Goal: Task Accomplishment & Management: Complete application form

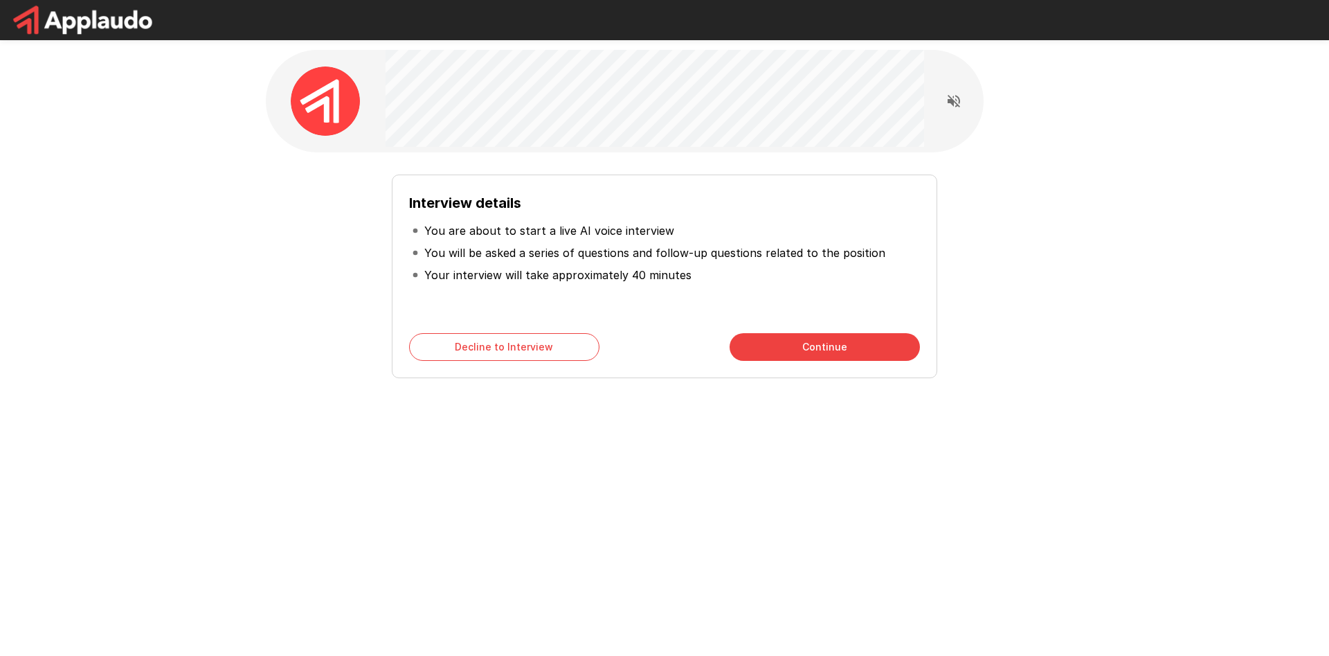
click at [827, 334] on button "Continue" at bounding box center [825, 347] width 190 height 28
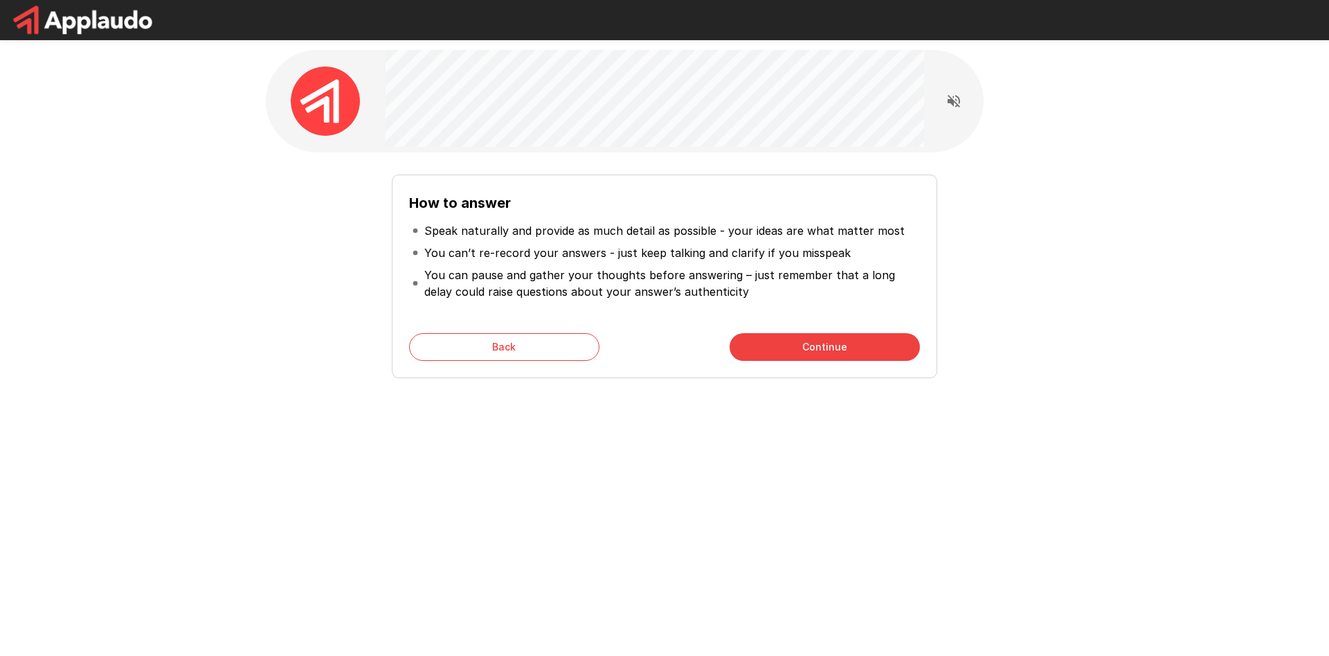
click at [563, 356] on button "Back" at bounding box center [504, 347] width 190 height 28
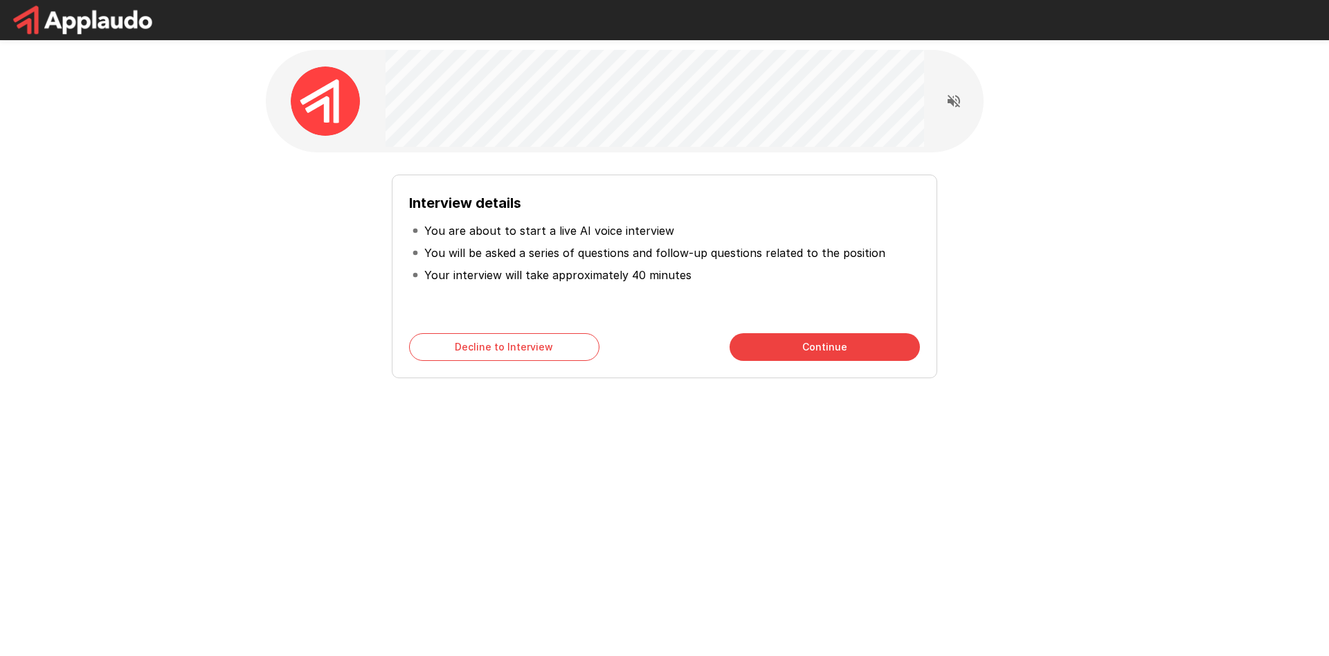
click at [776, 359] on button "Continue" at bounding box center [825, 347] width 190 height 28
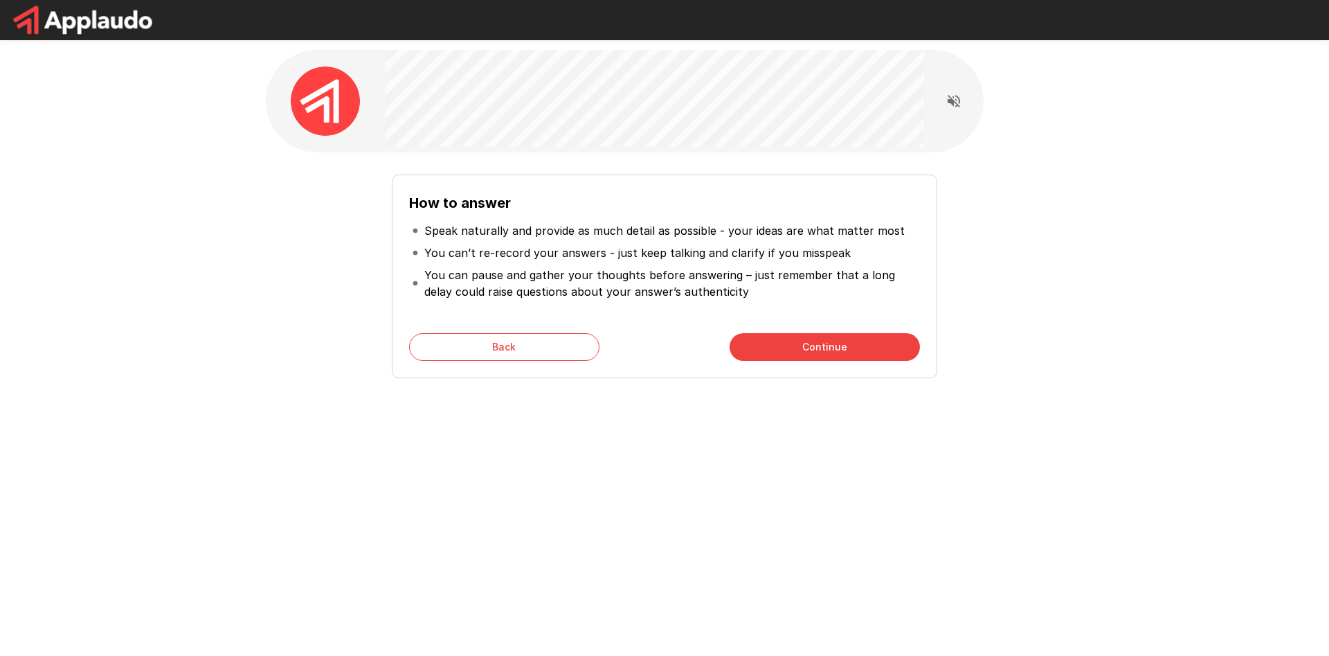
click at [766, 342] on button "Continue" at bounding box center [825, 347] width 190 height 28
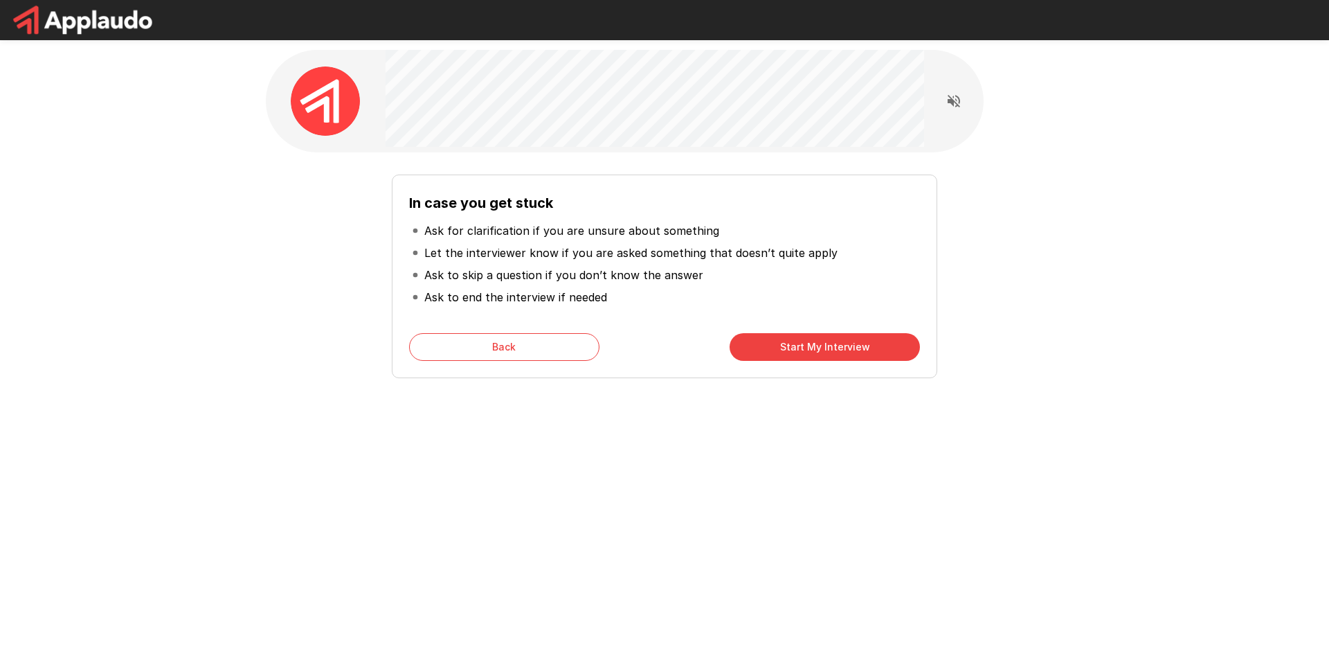
click at [780, 356] on button "Start My Interview" at bounding box center [825, 347] width 190 height 28
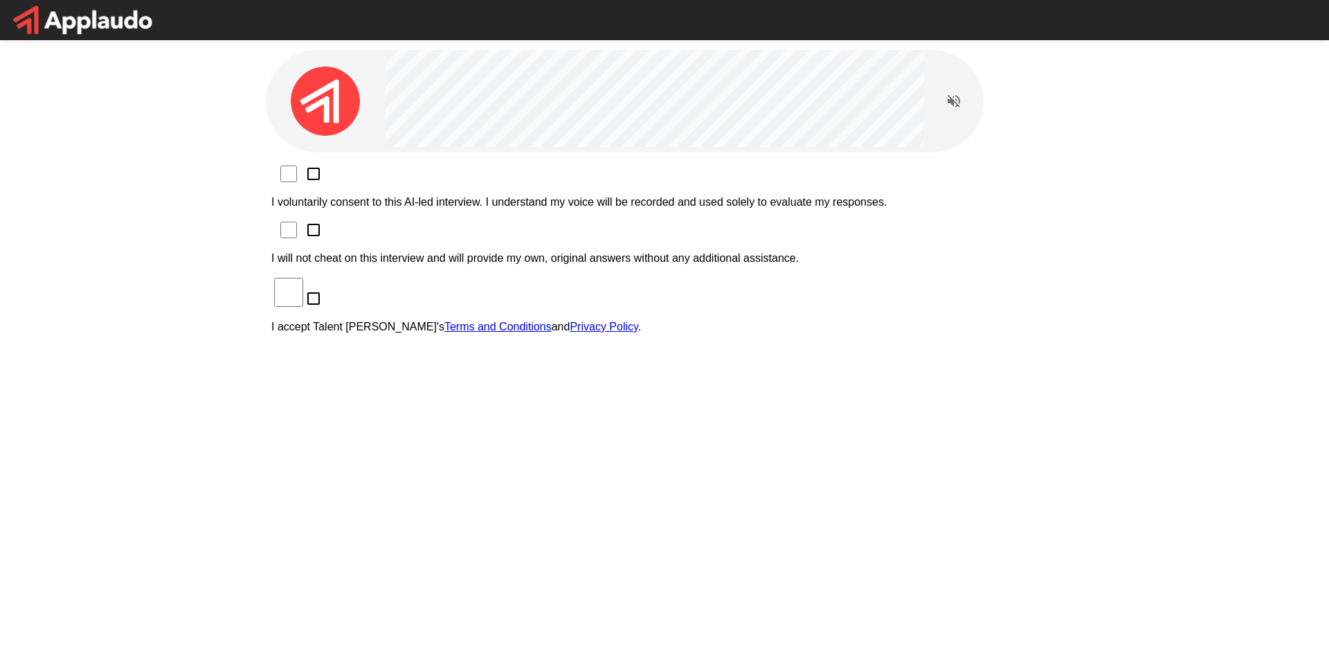
click at [535, 196] on p "I voluntarily consent to this AI-led interview. I understand my voice will be r…" at bounding box center [664, 202] width 786 height 12
click at [464, 252] on p "I will not cheat on this interview and will provide my own, original answers wi…" at bounding box center [664, 258] width 786 height 12
click at [430, 320] on p "I accept Talent Llama's Terms and Conditions and Privacy Policy ." at bounding box center [664, 326] width 786 height 12
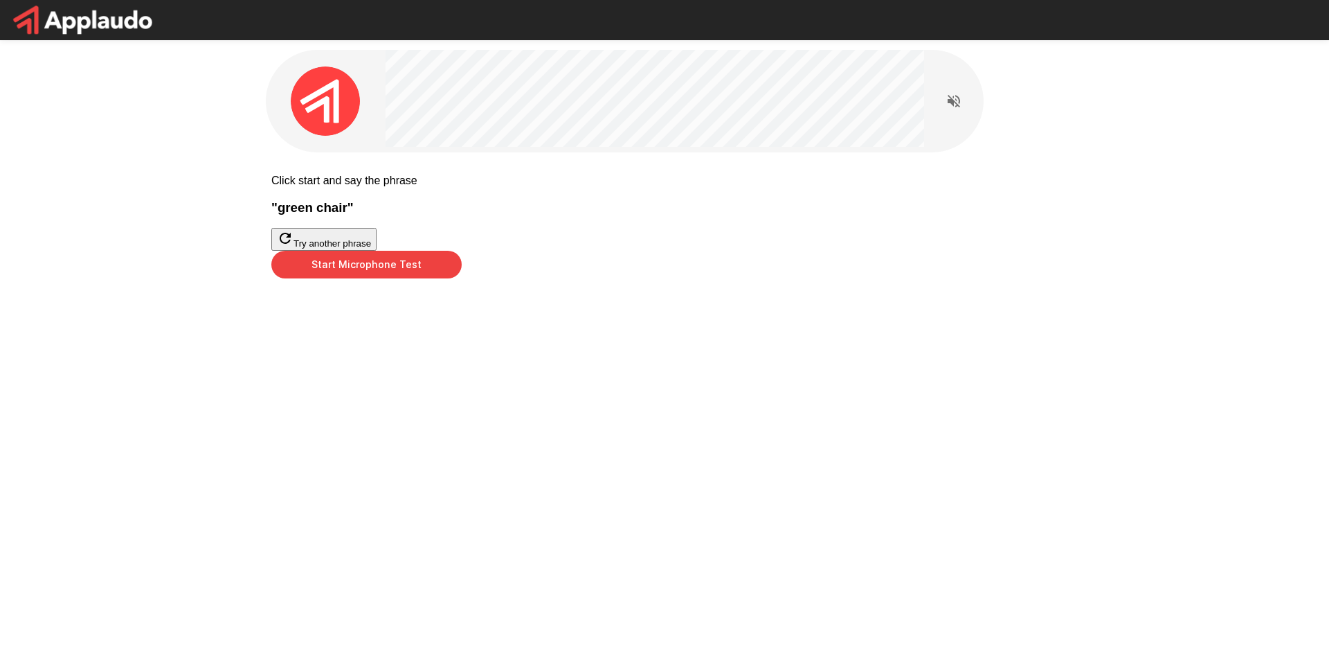
click at [462, 278] on button "Start Microphone Test" at bounding box center [366, 265] width 190 height 28
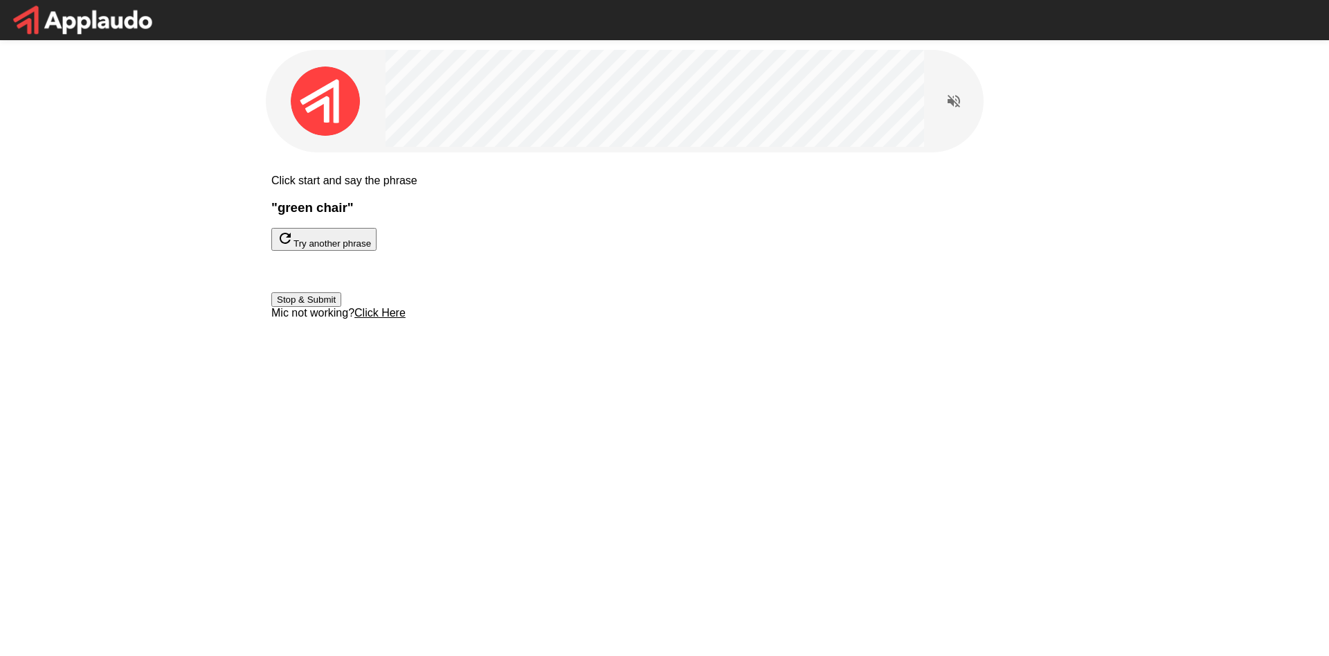
click at [341, 307] on button "Stop & Submit" at bounding box center [306, 299] width 70 height 15
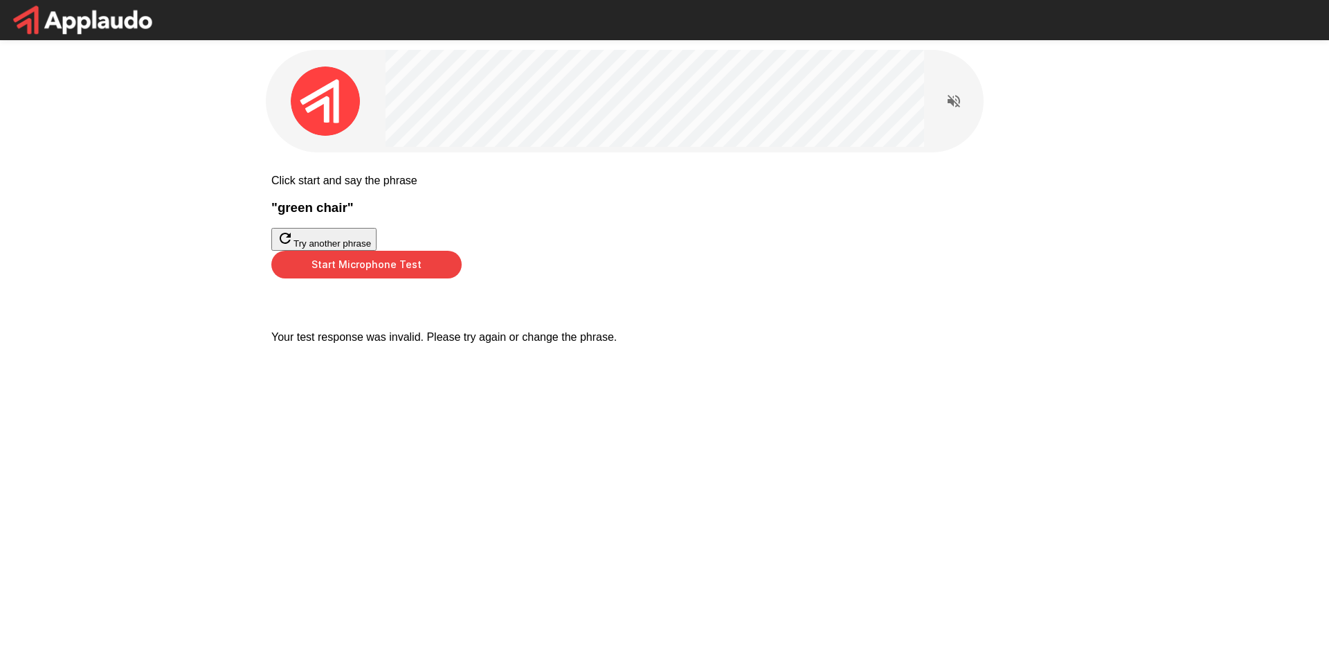
click at [462, 278] on button "Start Microphone Test" at bounding box center [366, 265] width 190 height 28
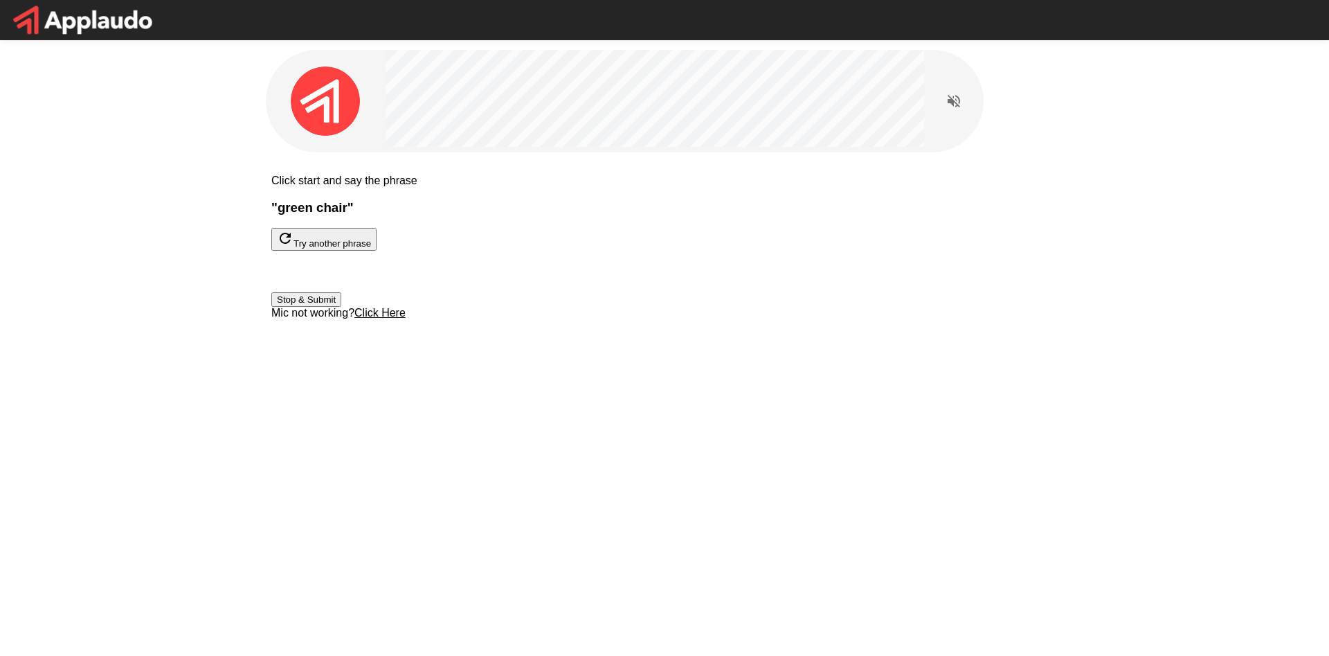
click at [341, 307] on button "Stop & Submit" at bounding box center [306, 299] width 70 height 15
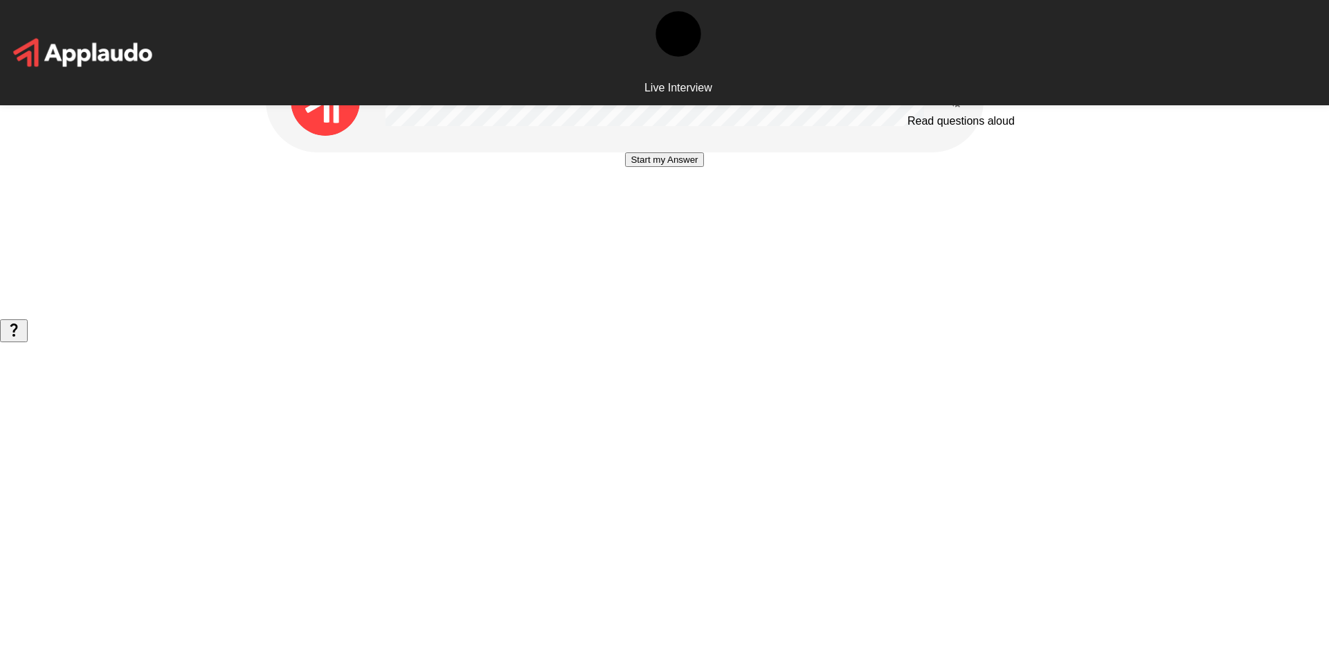
click at [961, 101] on icon "Read questions aloud" at bounding box center [954, 101] width 17 height 17
click at [22, 338] on icon "button" at bounding box center [14, 329] width 17 height 17
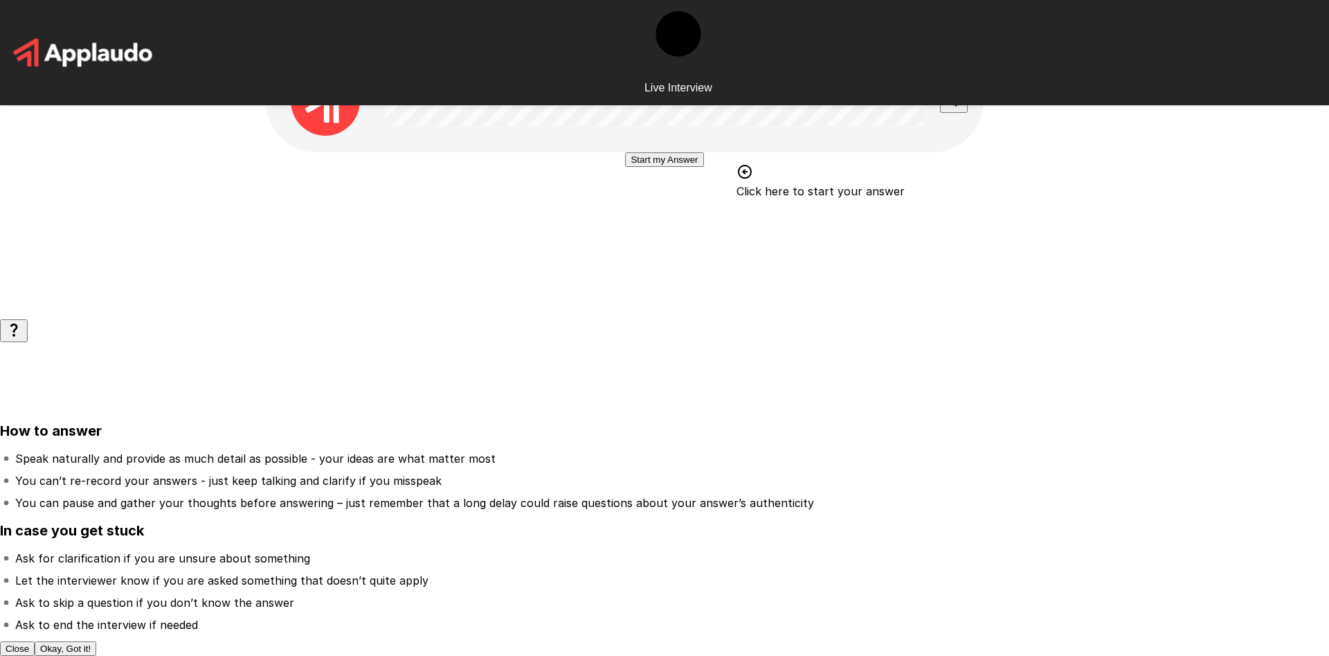
click at [96, 641] on button "Okay, Got it!" at bounding box center [66, 648] width 62 height 15
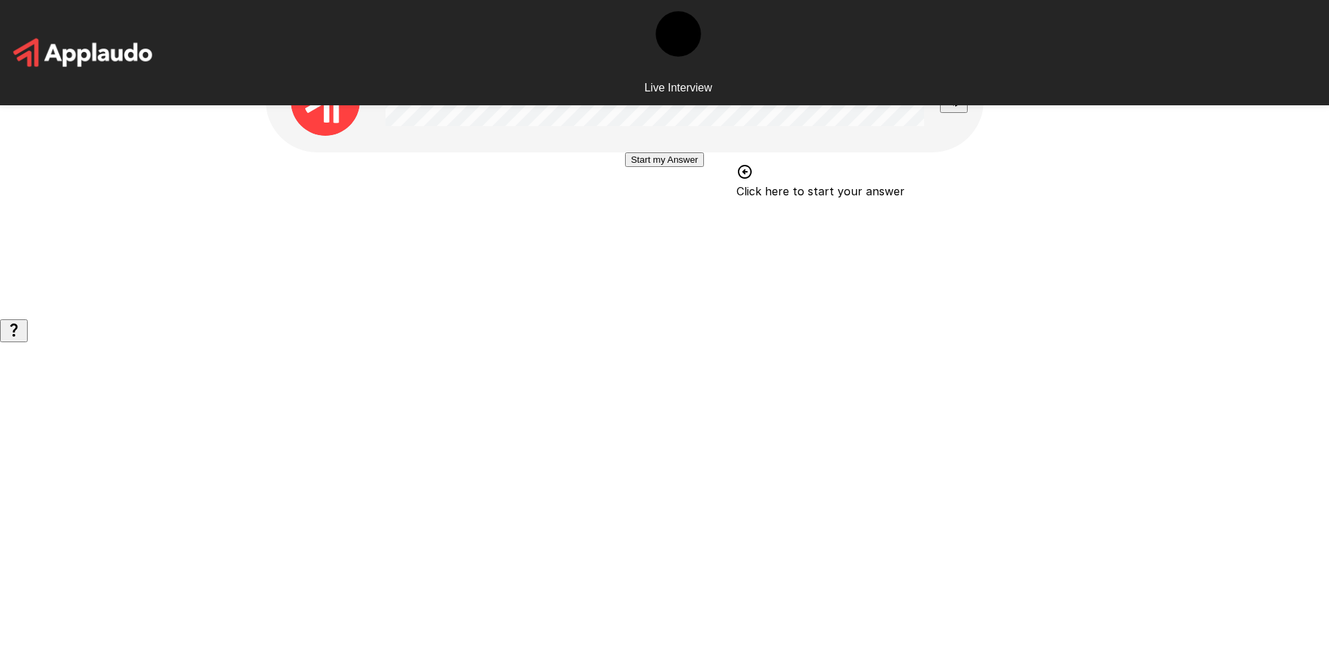
click at [698, 167] on button "Start my Answer" at bounding box center [664, 159] width 78 height 15
click at [698, 208] on button "Stop & Submit" at bounding box center [664, 201] width 70 height 15
click at [698, 167] on button "Start my Answer" at bounding box center [664, 159] width 78 height 15
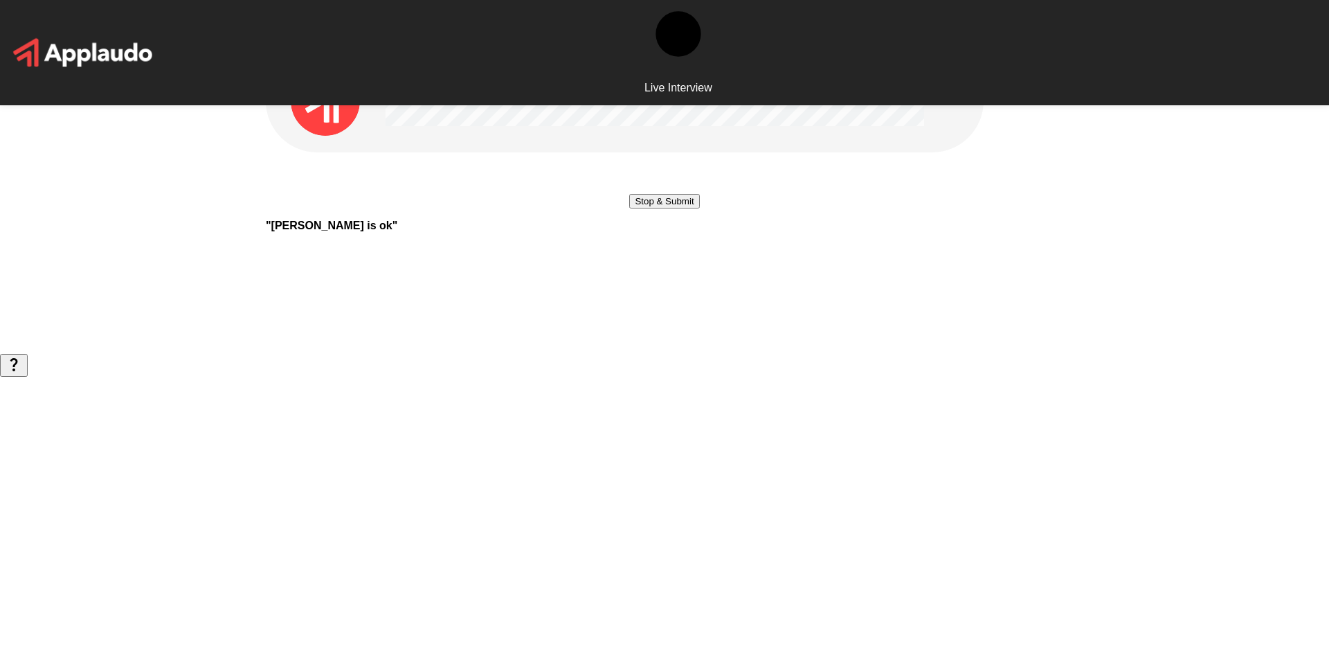
drag, startPoint x: 698, startPoint y: 309, endPoint x: 705, endPoint y: 306, distance: 7.1
click at [699, 208] on button "Stop & Submit" at bounding box center [664, 201] width 70 height 15
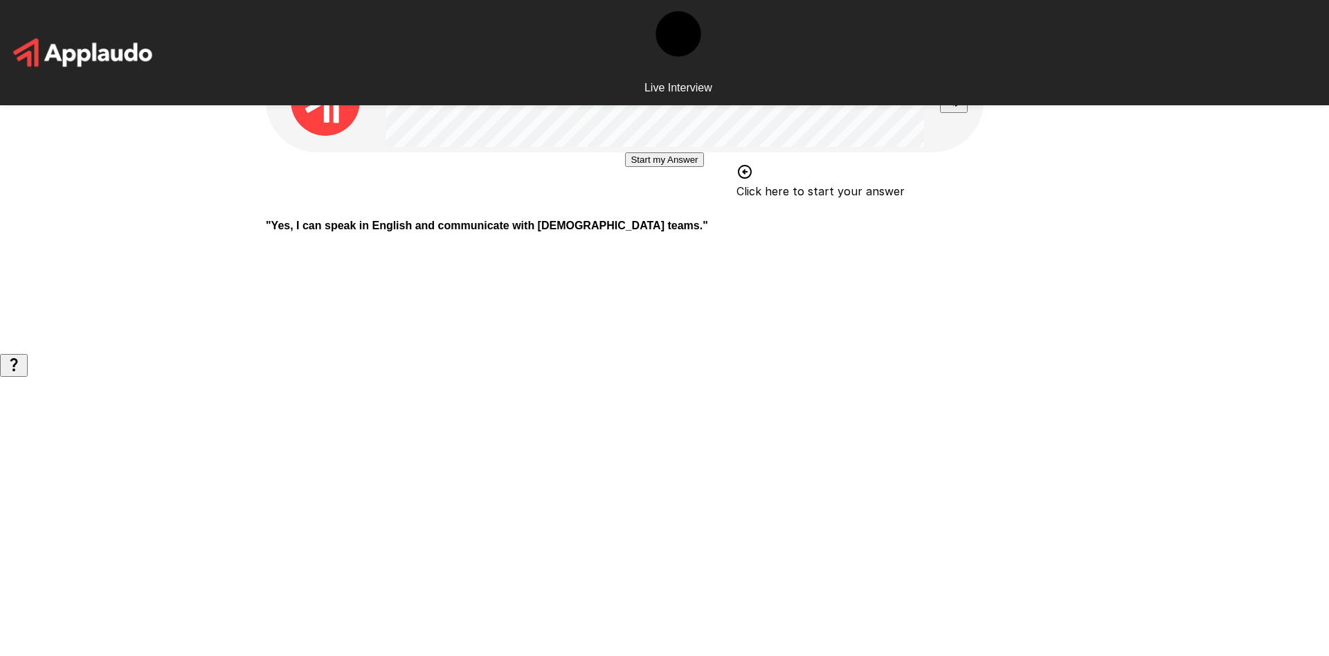
click at [685, 167] on button "Start my Answer" at bounding box center [664, 159] width 78 height 15
click at [685, 208] on button "Stop & Submit" at bounding box center [664, 201] width 70 height 15
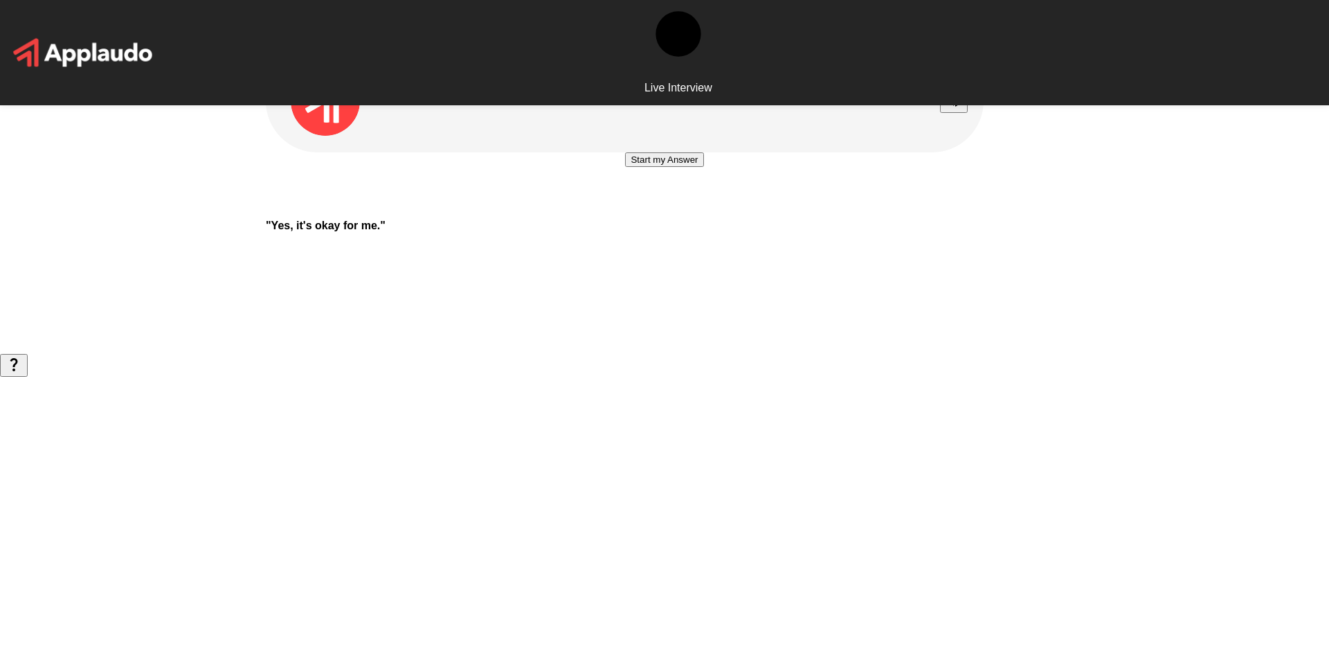
click at [685, 167] on button "Start my Answer" at bounding box center [664, 159] width 78 height 15
click at [685, 208] on button "Stop & Submit" at bounding box center [664, 201] width 70 height 15
click at [946, 107] on icon "Stop reading questions aloud" at bounding box center [954, 100] width 17 height 17
click at [625, 167] on button "Start my Answer" at bounding box center [664, 159] width 78 height 15
click at [629, 208] on button "Stop & Submit" at bounding box center [664, 201] width 70 height 15
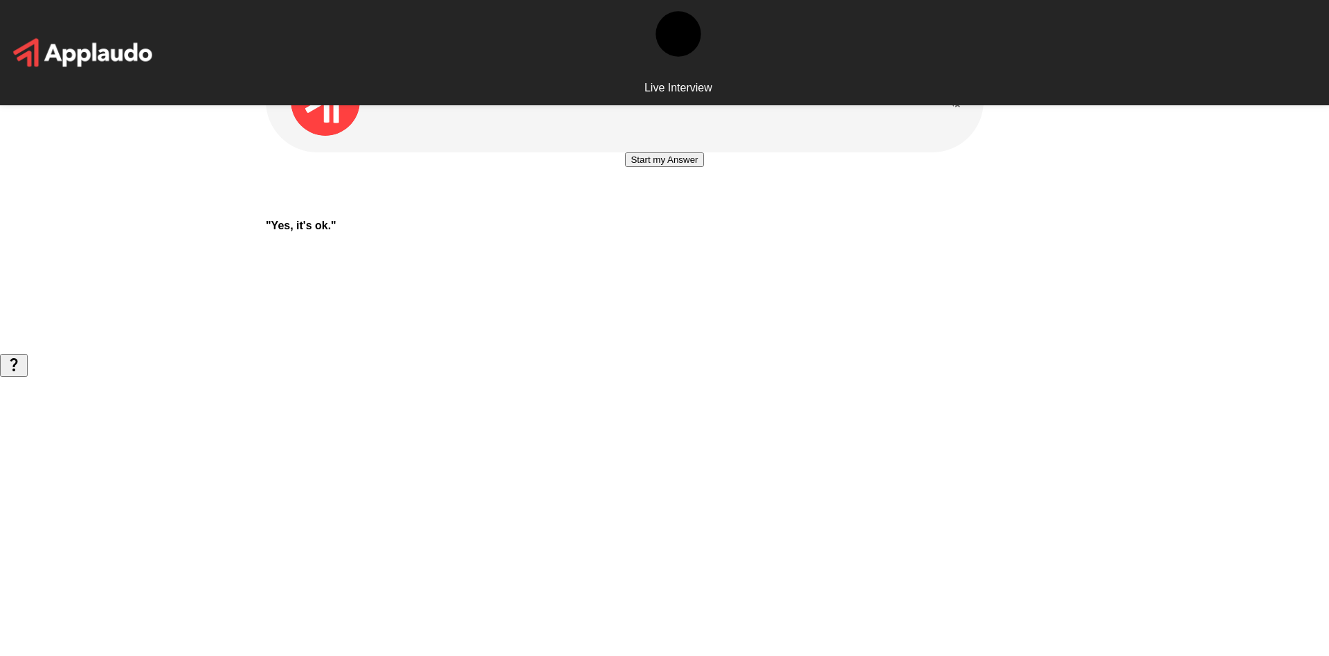
click at [625, 167] on button "Start my Answer" at bounding box center [664, 159] width 78 height 15
click at [699, 208] on button "Stop & Submit" at bounding box center [664, 201] width 70 height 15
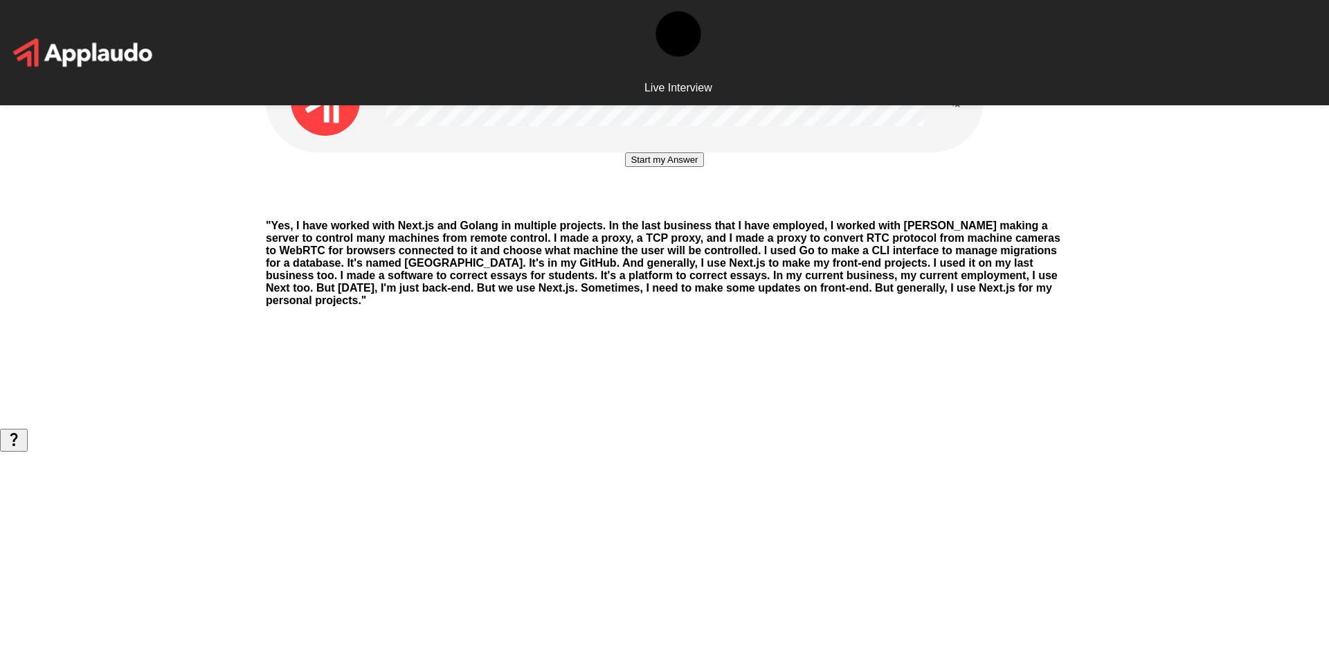
click at [703, 167] on button "Start my Answer" at bounding box center [664, 159] width 78 height 15
click at [699, 208] on button "Stop & Submit" at bounding box center [664, 201] width 70 height 15
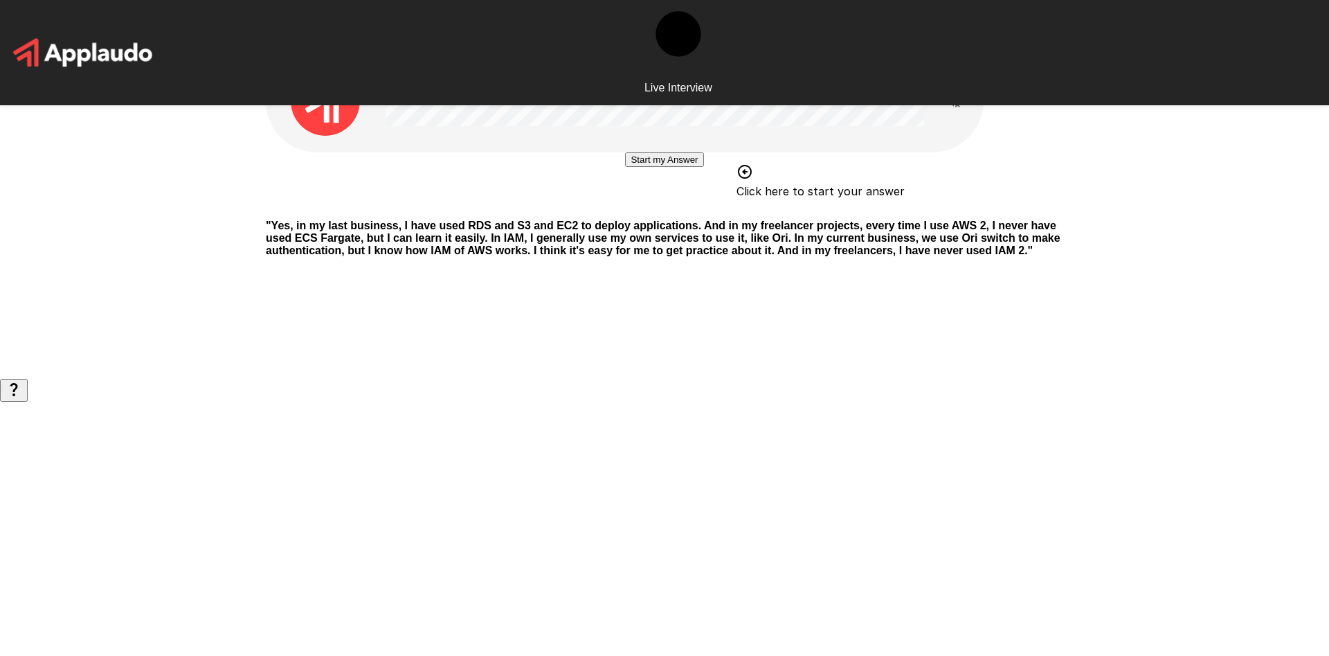
click at [944, 200] on div "Start my Answer Click here to start your answer" at bounding box center [664, 180] width 797 height 56
click at [685, 167] on button "Start my Answer" at bounding box center [664, 159] width 78 height 15
click at [692, 208] on button "Stop & Submit" at bounding box center [664, 201] width 70 height 15
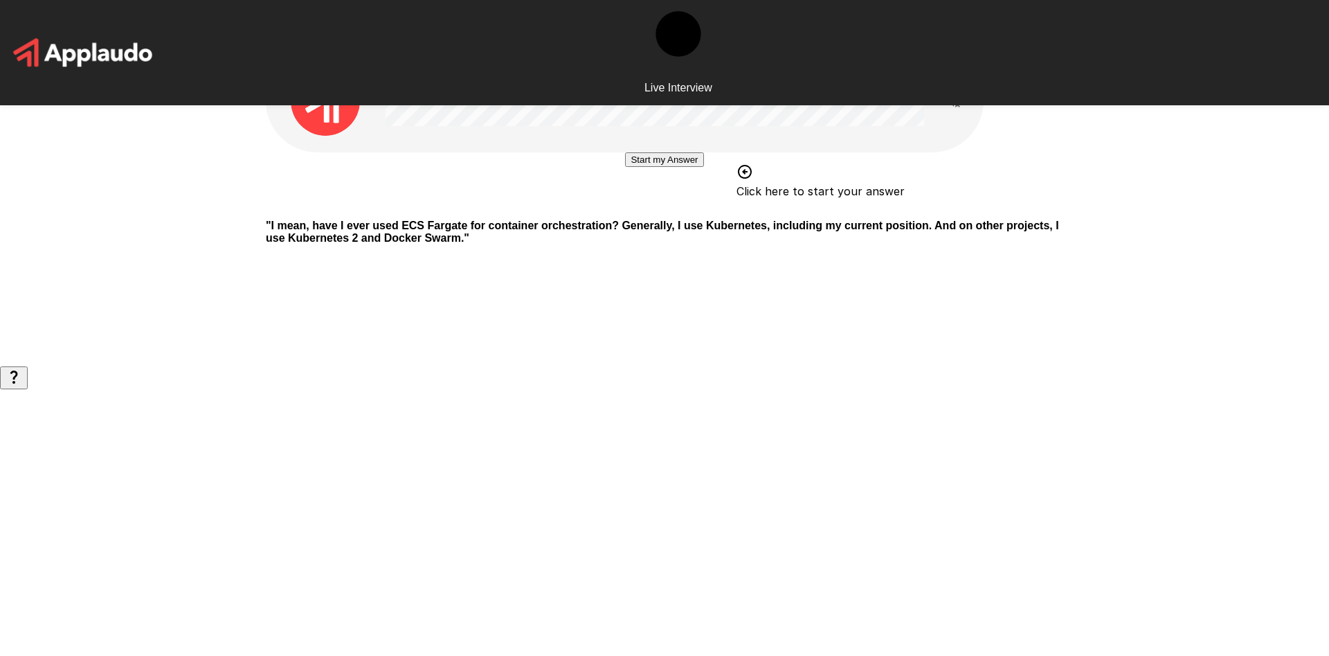
click at [692, 167] on button "Start my Answer" at bounding box center [664, 159] width 78 height 15
click at [699, 208] on div "Stop & Submit" at bounding box center [664, 201] width 70 height 15
click at [699, 208] on button "Stop & Submit" at bounding box center [664, 201] width 70 height 15
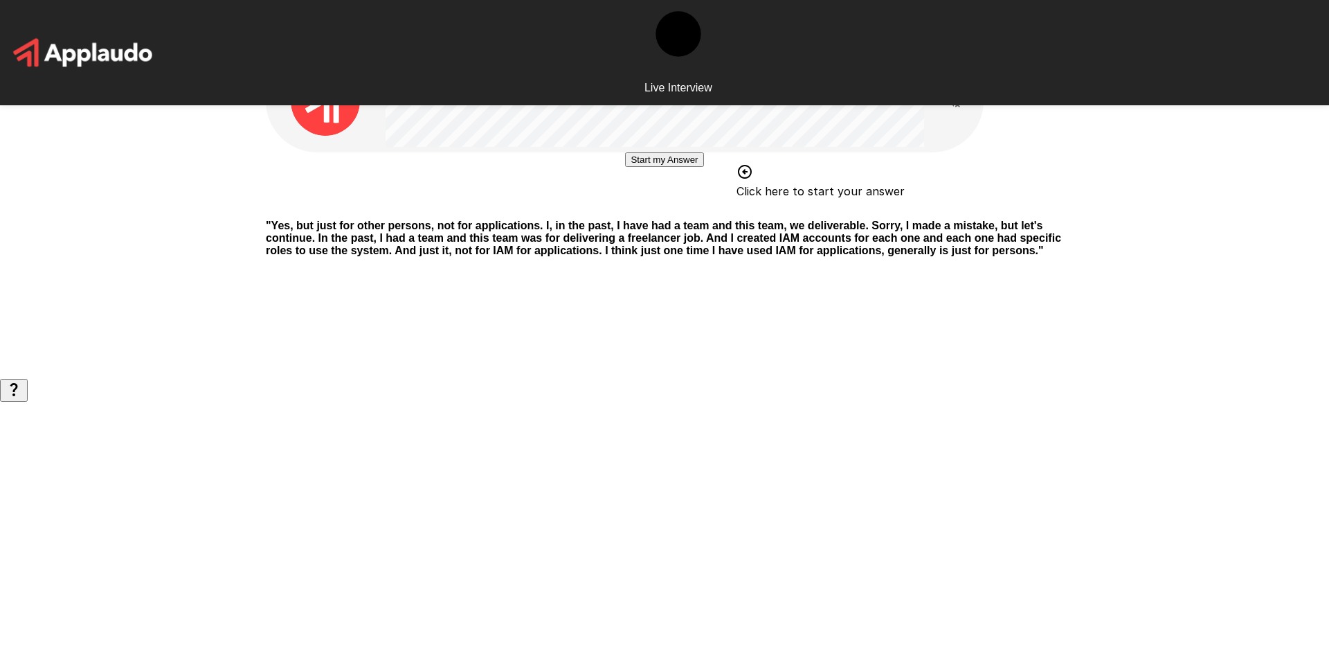
click at [703, 167] on button "Start my Answer" at bounding box center [664, 159] width 78 height 15
click at [699, 208] on button "Stop & Submit" at bounding box center [664, 201] width 70 height 15
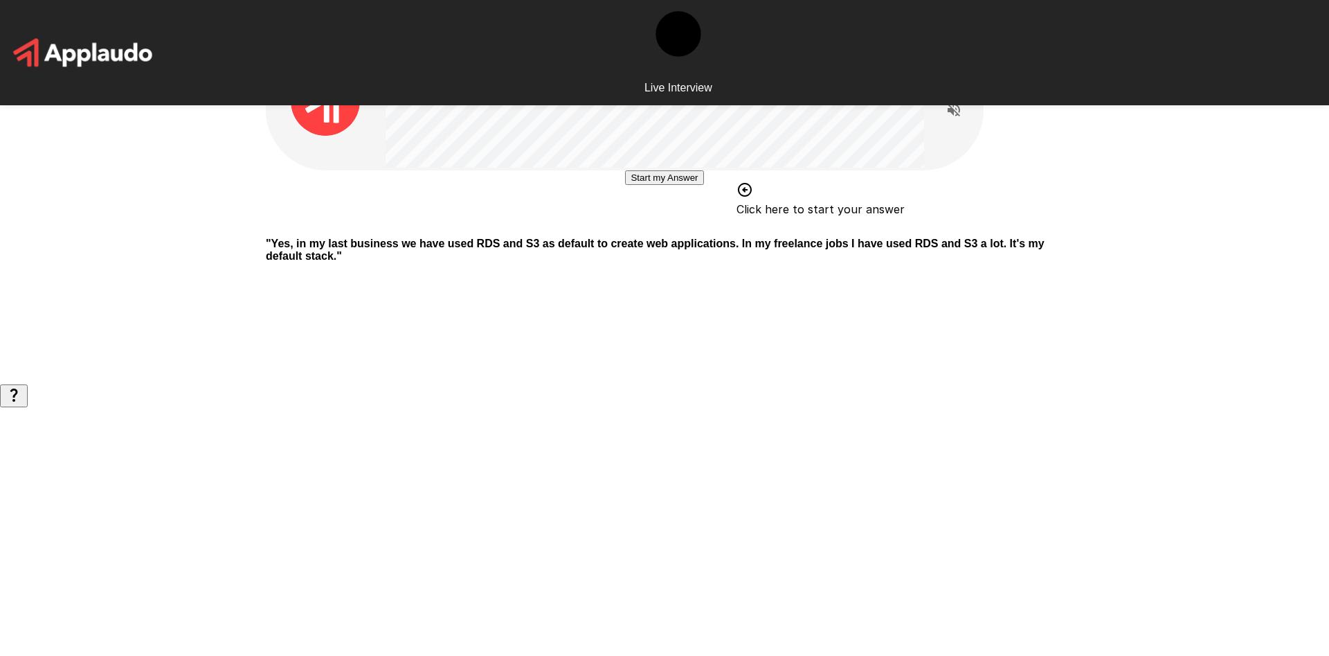
click at [703, 185] on button "Start my Answer" at bounding box center [664, 177] width 78 height 15
click at [699, 226] on button "Stop & Submit" at bounding box center [664, 219] width 70 height 15
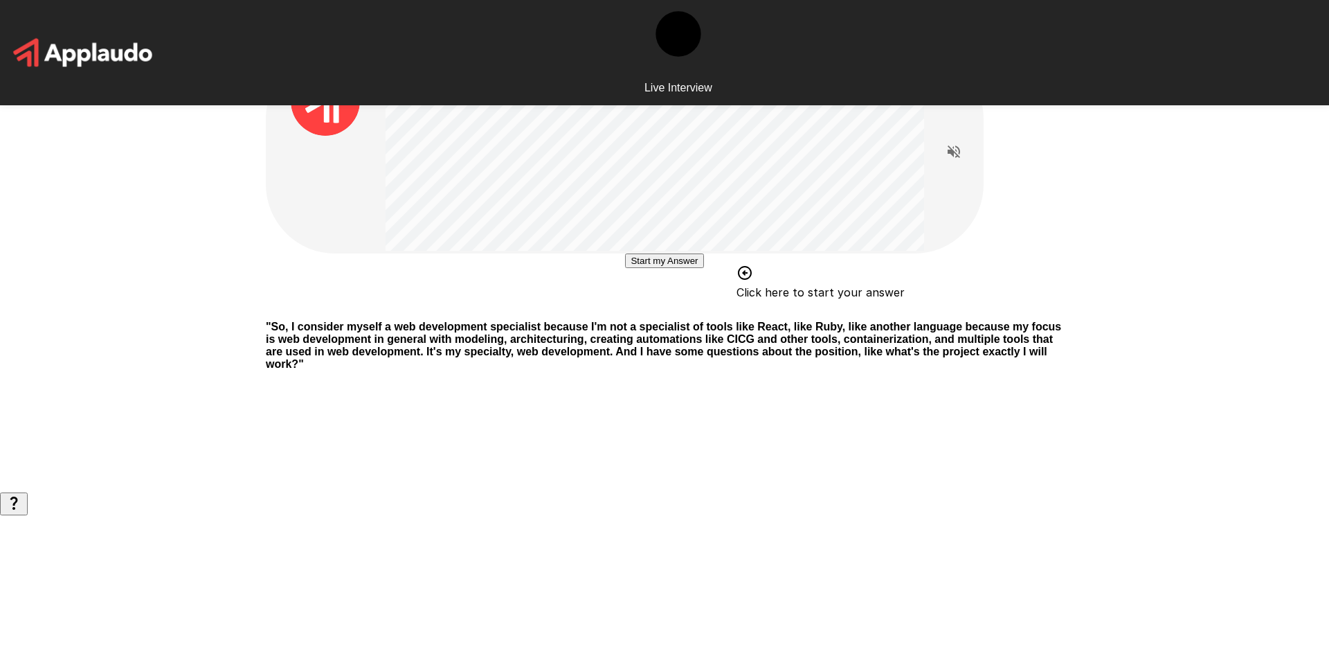
click at [703, 268] on button "Start my Answer" at bounding box center [664, 260] width 78 height 15
click at [699, 309] on button "Stop & Submit" at bounding box center [664, 302] width 70 height 15
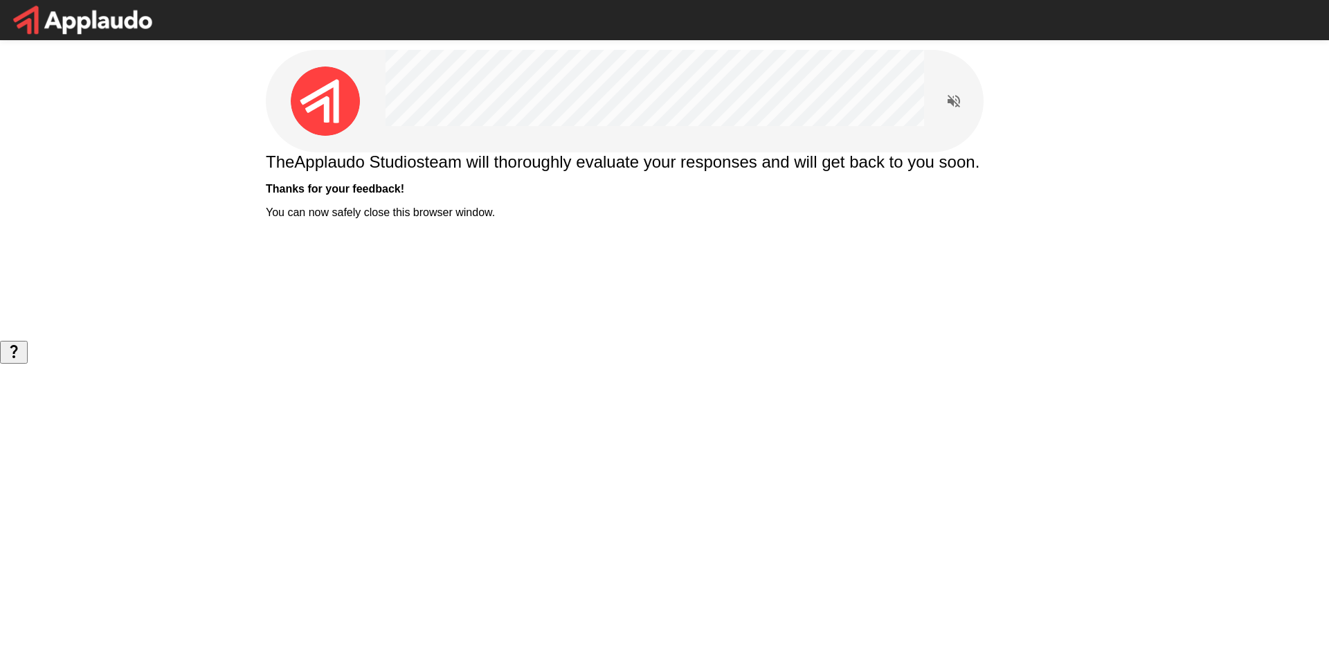
click at [321, 123] on img at bounding box center [325, 100] width 69 height 69
click at [93, 25] on img at bounding box center [83, 20] width 166 height 40
